Goal: Find specific page/section: Find specific page/section

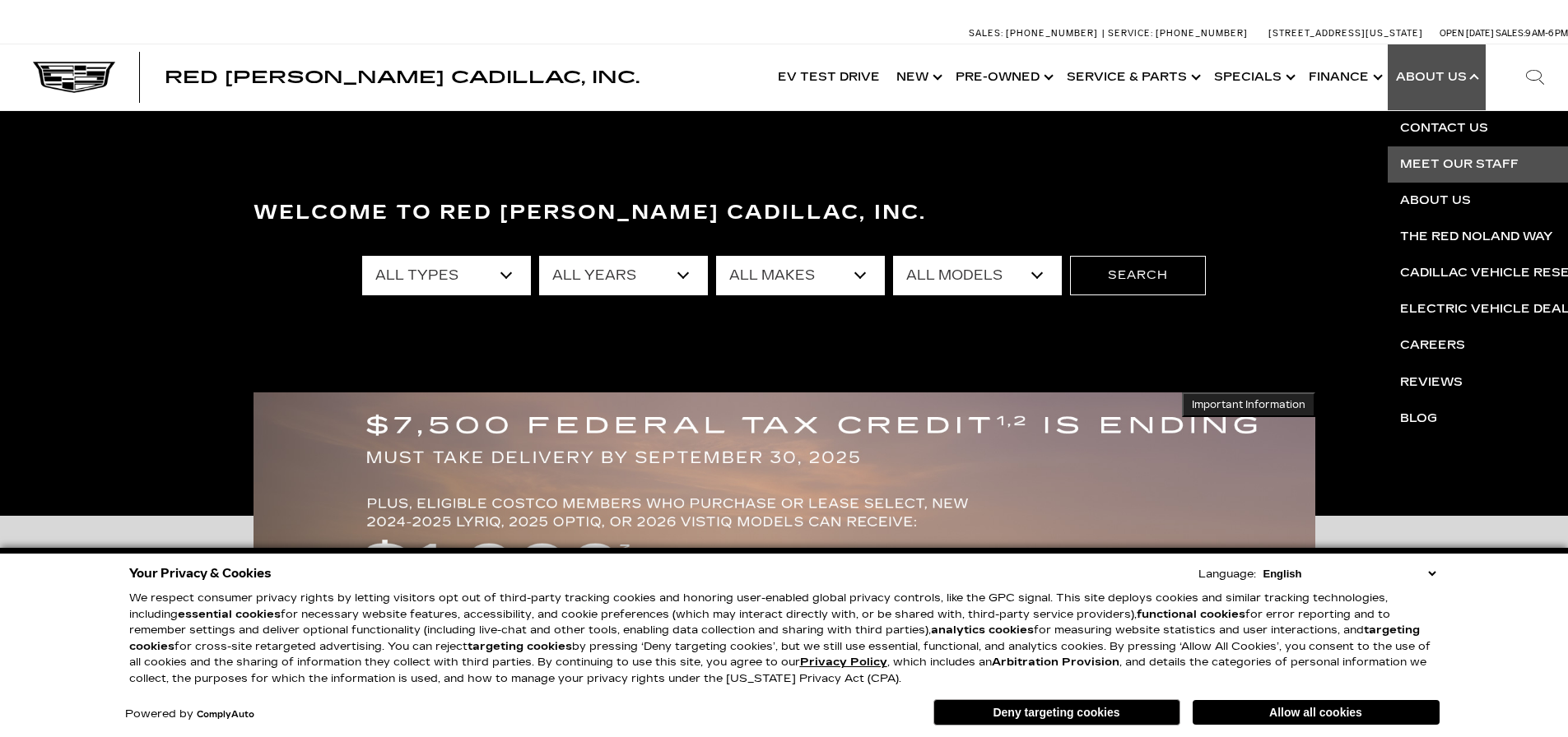
click at [1446, 159] on link "Meet Our Staff" at bounding box center [1587, 164] width 398 height 36
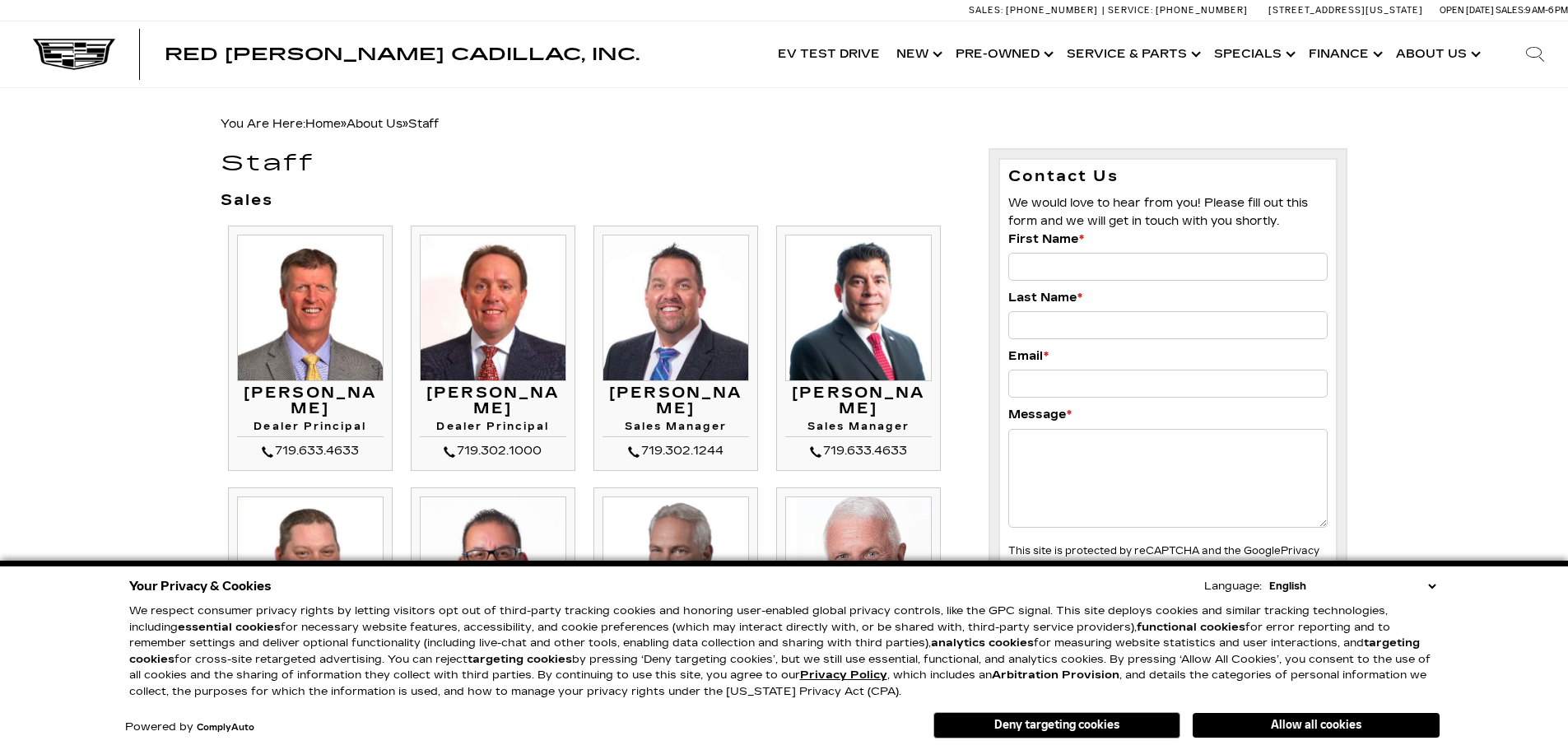
scroll to position [82, 0]
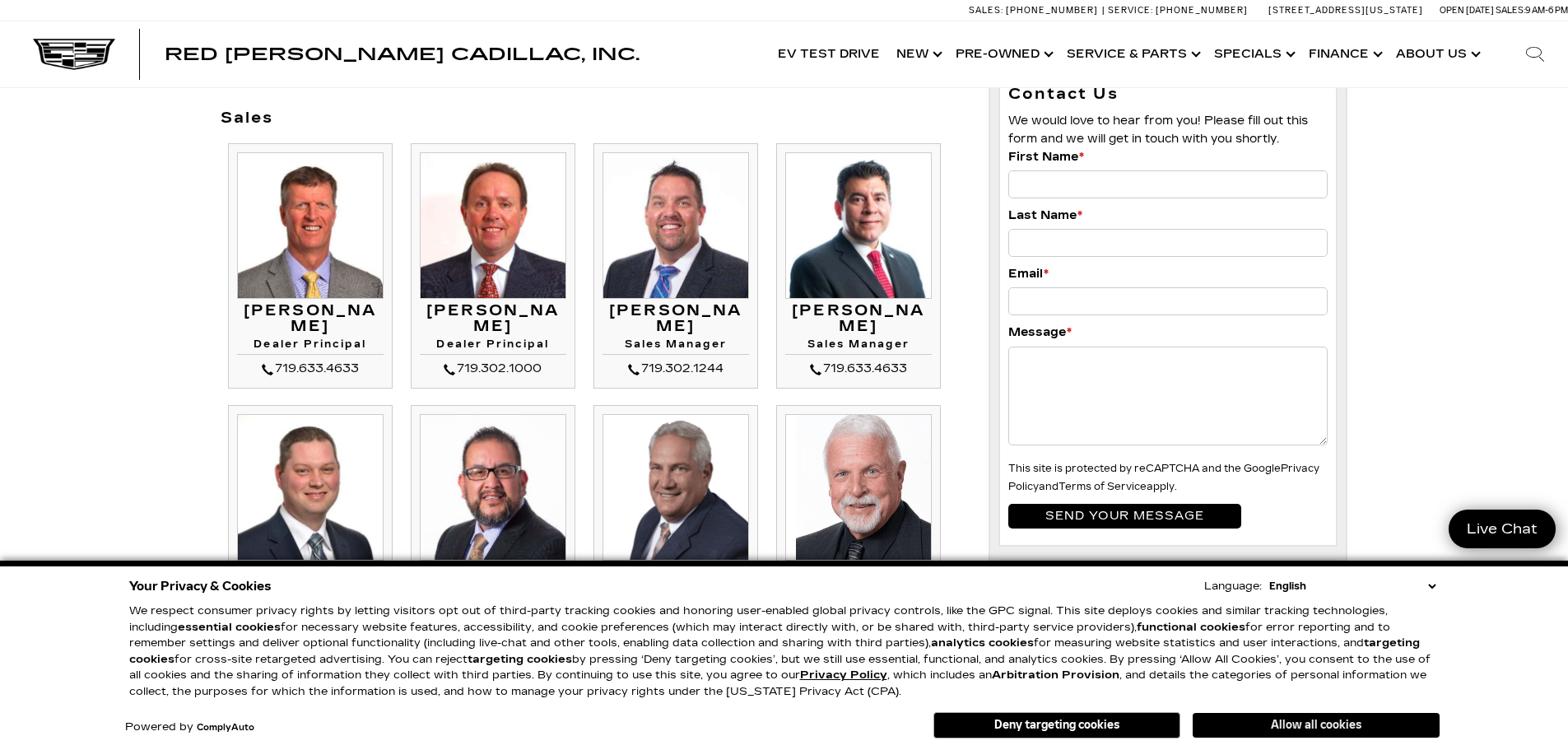
click at [1302, 715] on button "Allow all cookies" at bounding box center [1316, 724] width 247 height 25
